Goal: Task Accomplishment & Management: Manage account settings

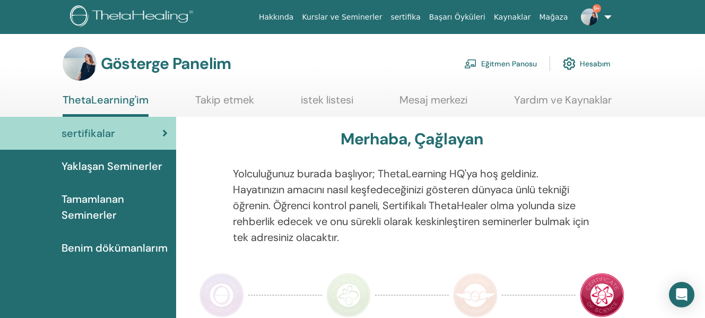
click at [493, 65] on font "Eğitmen Panosu" at bounding box center [509, 64] width 56 height 10
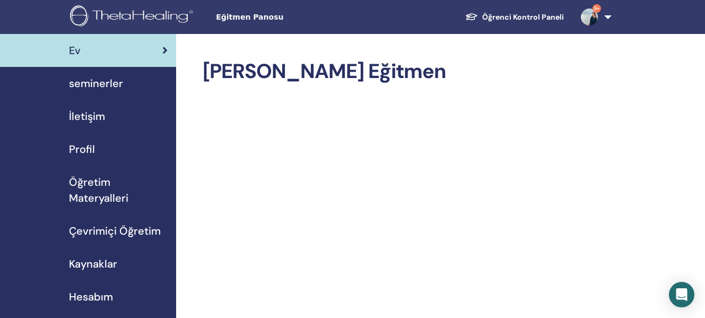
click at [97, 79] on span "seminerler" at bounding box center [96, 83] width 54 height 16
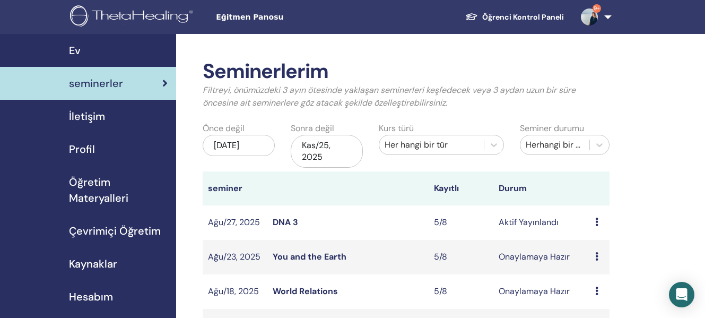
click at [334, 255] on link "You and the Earth" at bounding box center [310, 256] width 74 height 11
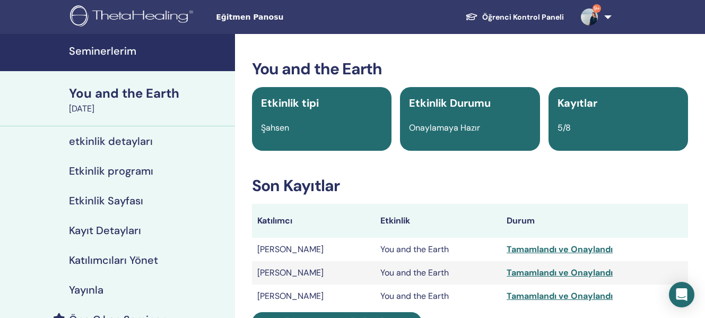
scroll to position [113, 0]
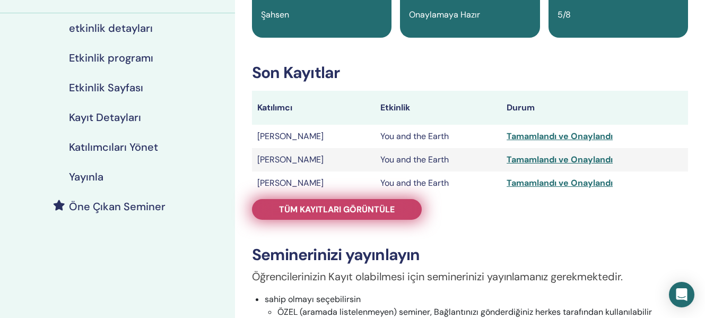
click at [390, 212] on span "Tüm kayıtları görüntüle" at bounding box center [337, 209] width 116 height 11
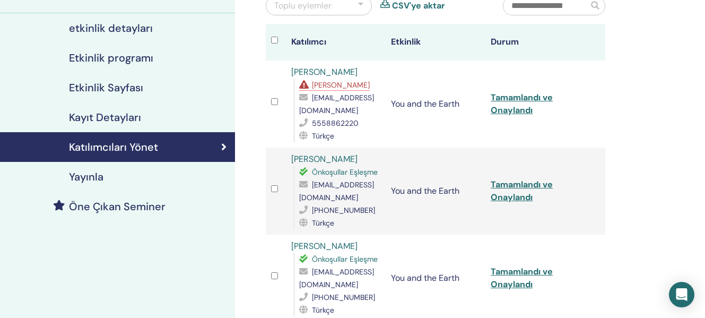
click at [521, 103] on td "Tamamlandı ve Onaylandı" at bounding box center [535, 103] width 100 height 87
click at [531, 97] on link "Tamamlandı ve Onaylandı" at bounding box center [522, 104] width 62 height 24
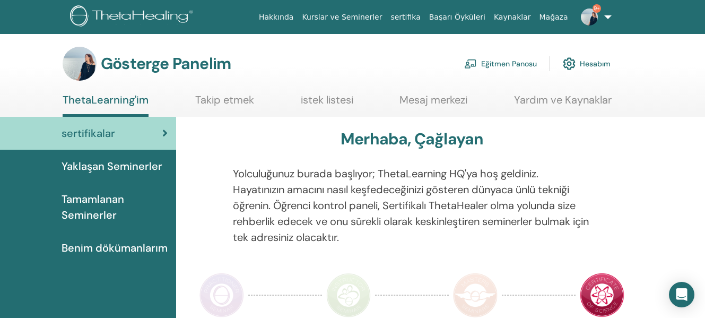
click at [515, 66] on font "Eğitmen Panosu" at bounding box center [509, 64] width 56 height 10
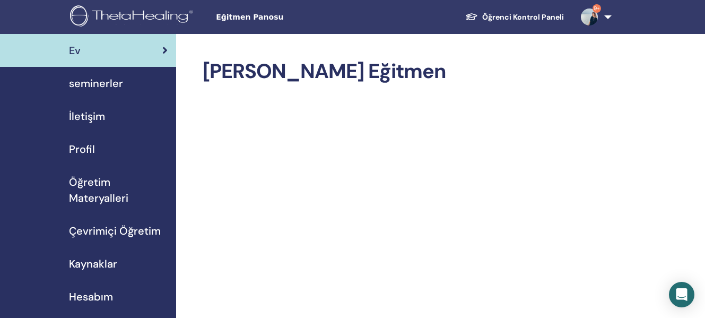
click at [98, 84] on span "seminerler" at bounding box center [96, 83] width 54 height 16
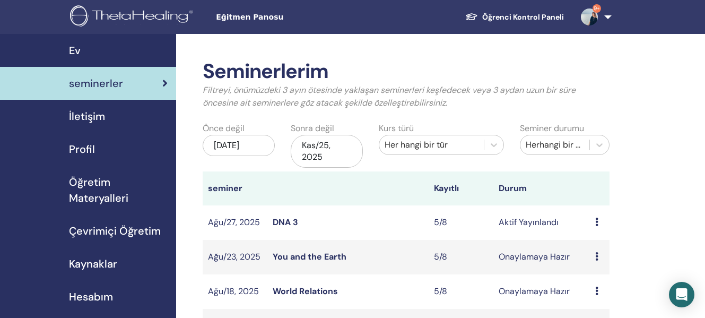
click at [318, 295] on link "World Relations" at bounding box center [305, 290] width 65 height 11
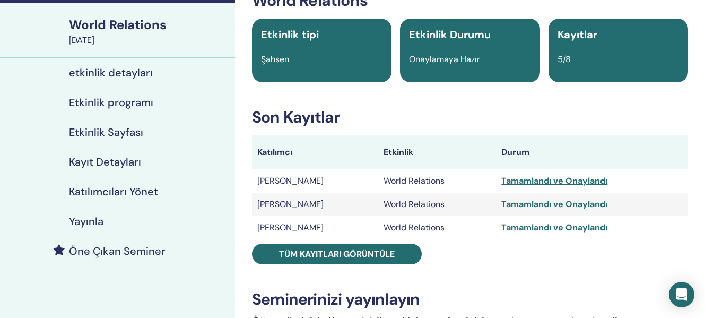
scroll to position [63, 0]
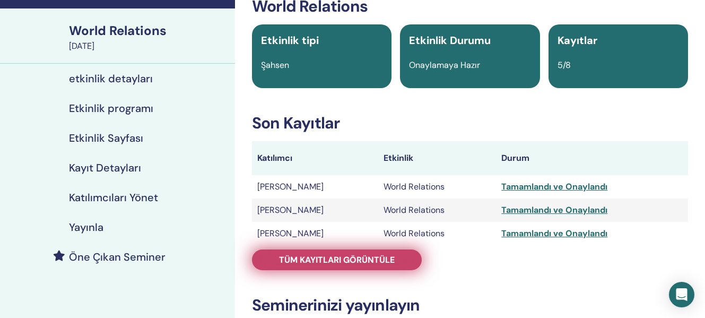
click at [337, 259] on span "Tüm kayıtları görüntüle" at bounding box center [337, 259] width 116 height 11
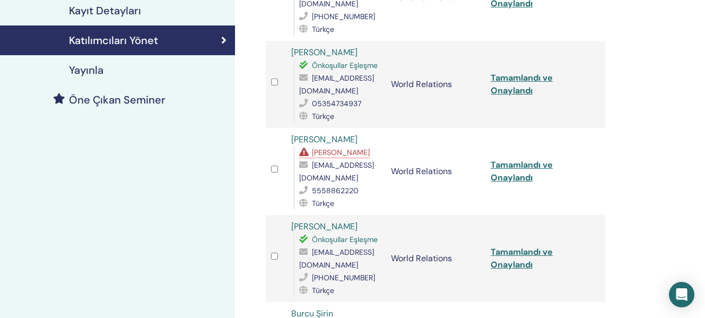
scroll to position [244, 0]
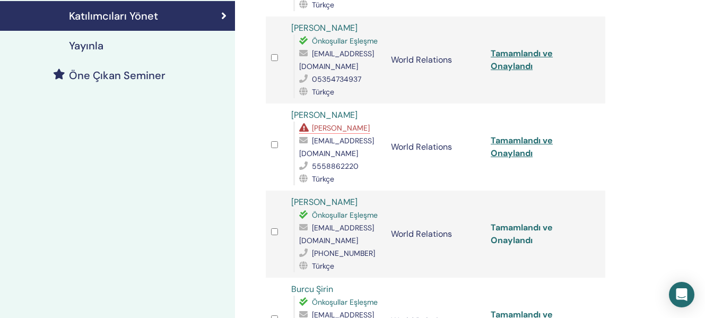
click at [521, 231] on link "Tamamlandı ve Onaylandı" at bounding box center [522, 234] width 62 height 24
